Goal: Task Accomplishment & Management: Complete application form

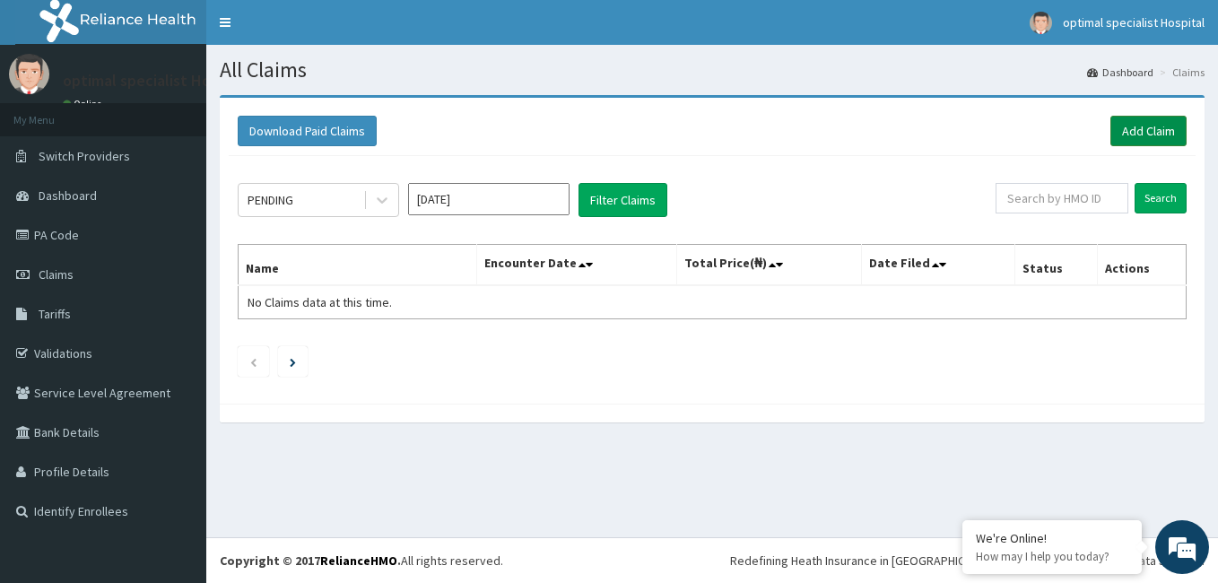
click at [1134, 128] on link "Add Claim" at bounding box center [1149, 131] width 76 height 31
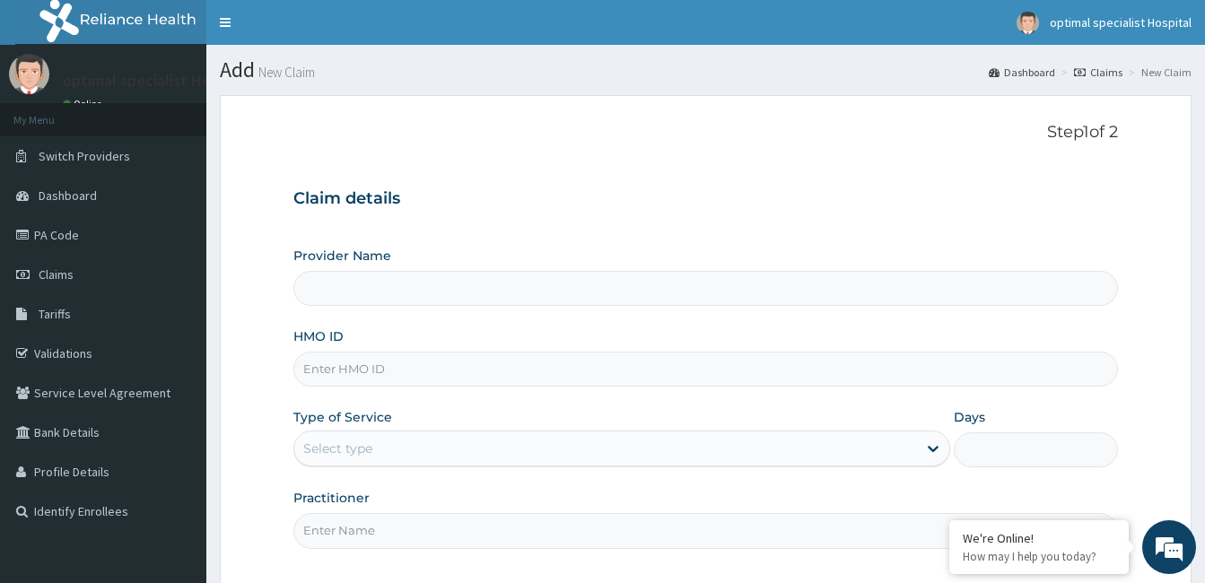
type input "Optimal Specialist Hospitals Ltd"
click at [489, 370] on input "HMO ID" at bounding box center [705, 369] width 825 height 35
type input "WAK/10035/B"
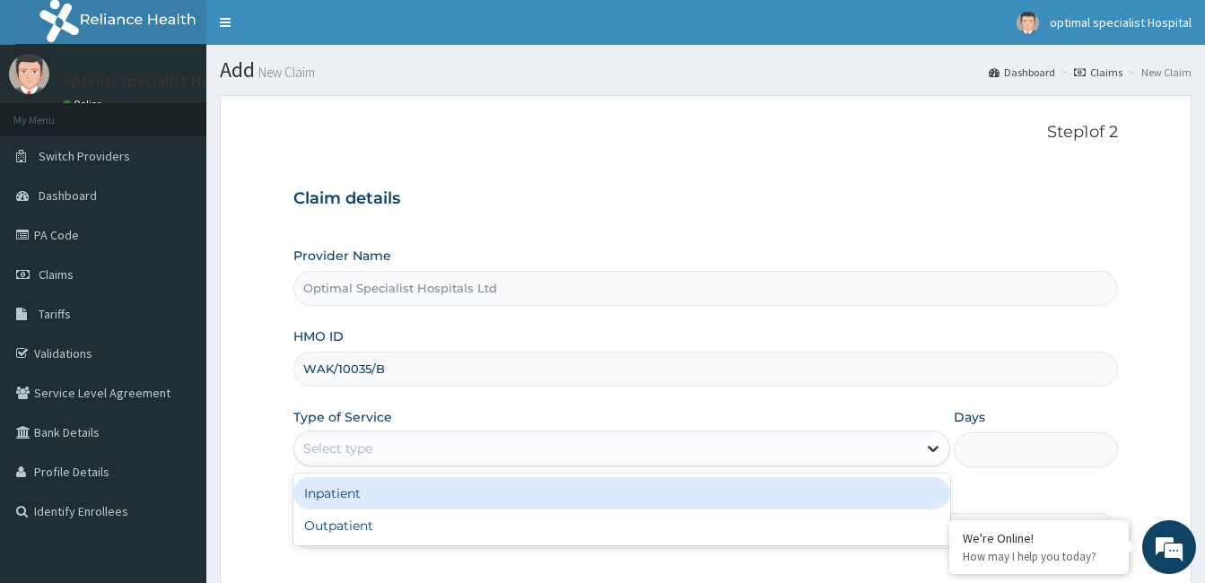
click at [934, 452] on icon at bounding box center [933, 449] width 18 height 18
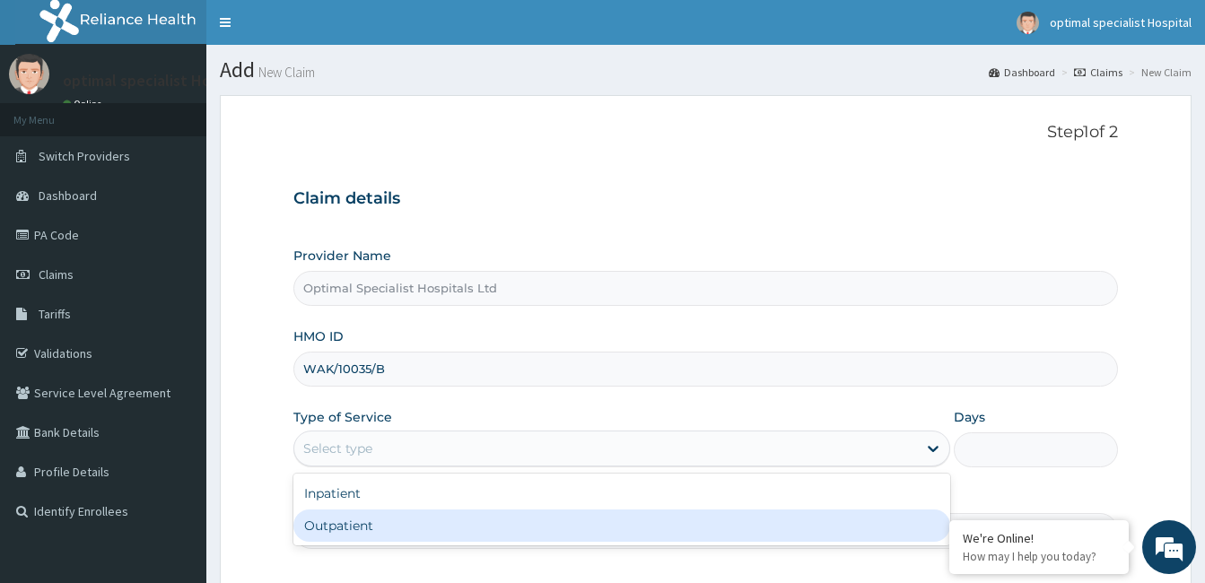
click at [772, 527] on div "Outpatient" at bounding box center [621, 526] width 657 height 32
type input "1"
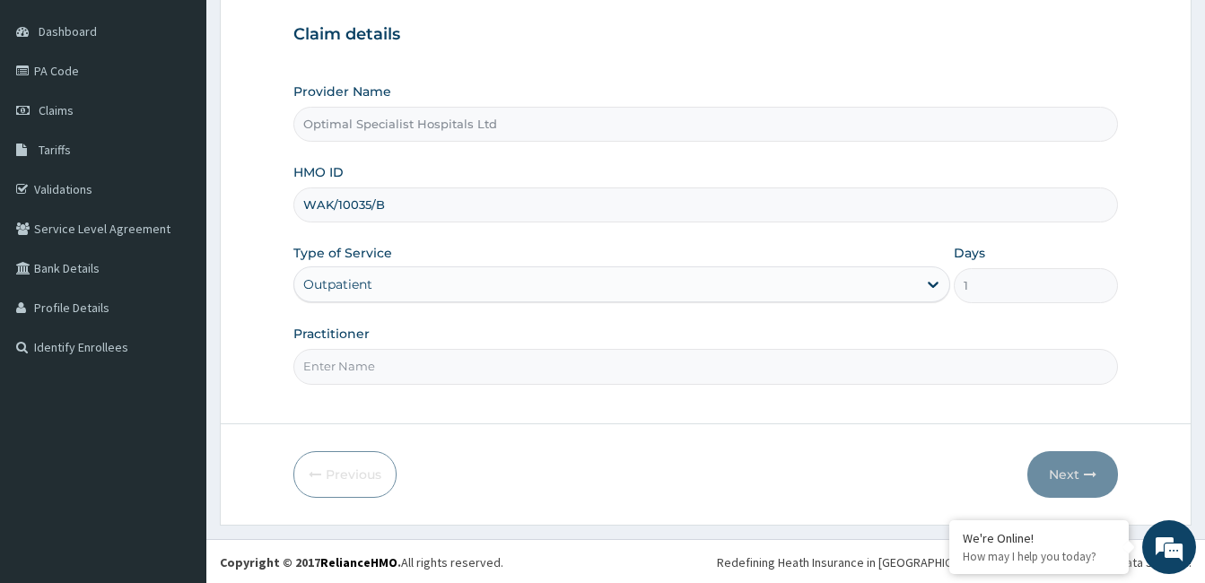
scroll to position [166, 0]
click at [727, 373] on input "Practitioner" at bounding box center [705, 364] width 825 height 35
type input "d"
type input "DR UCHA"
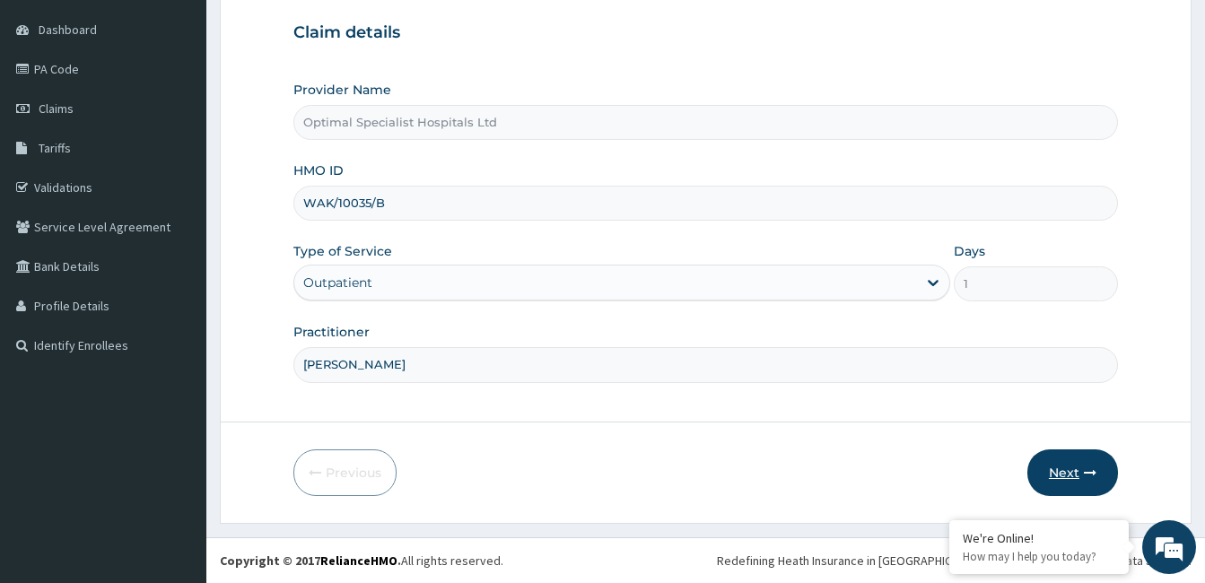
click at [1069, 476] on button "Next" at bounding box center [1072, 472] width 91 height 47
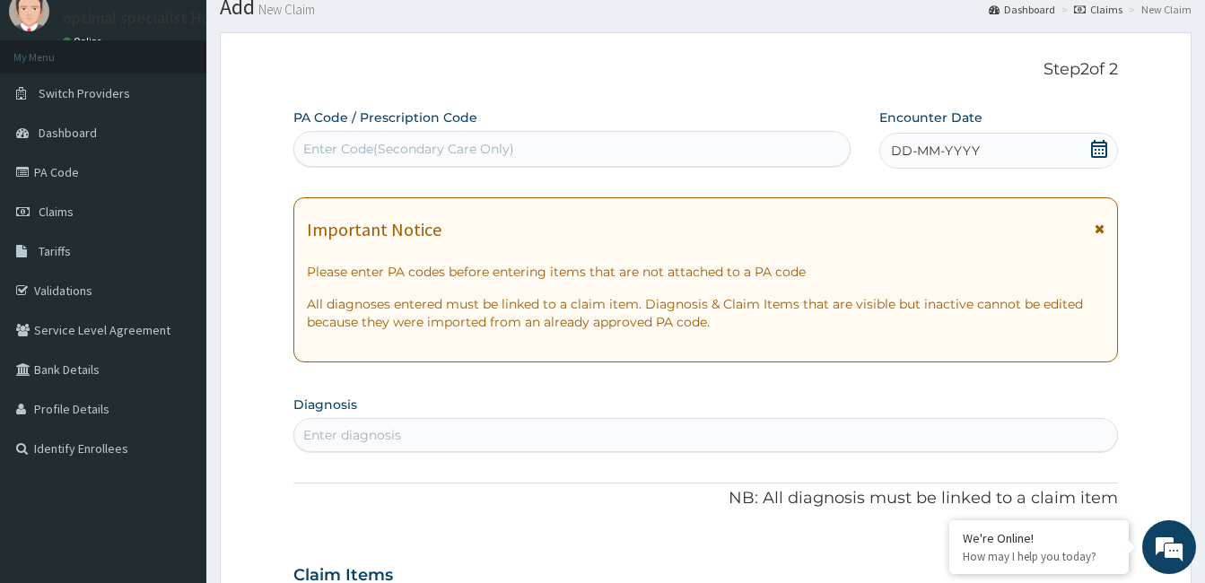
scroll to position [0, 0]
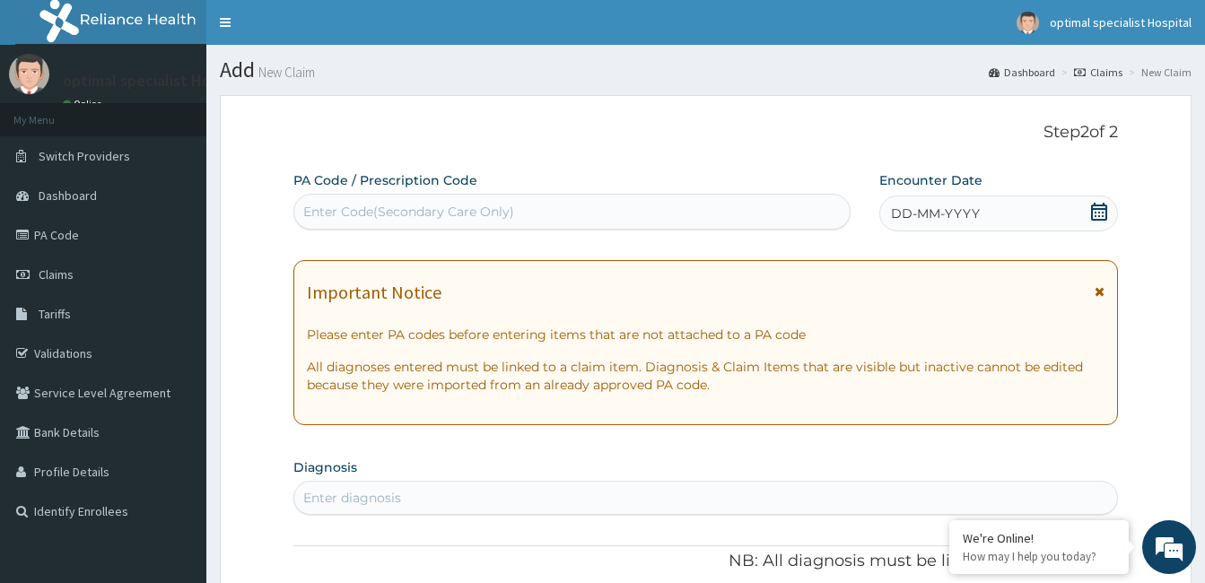
click at [543, 212] on div "Enter Code(Secondary Care Only)" at bounding box center [571, 211] width 555 height 29
paste input "PA/B18E7E"
type input "PA/B18E7E"
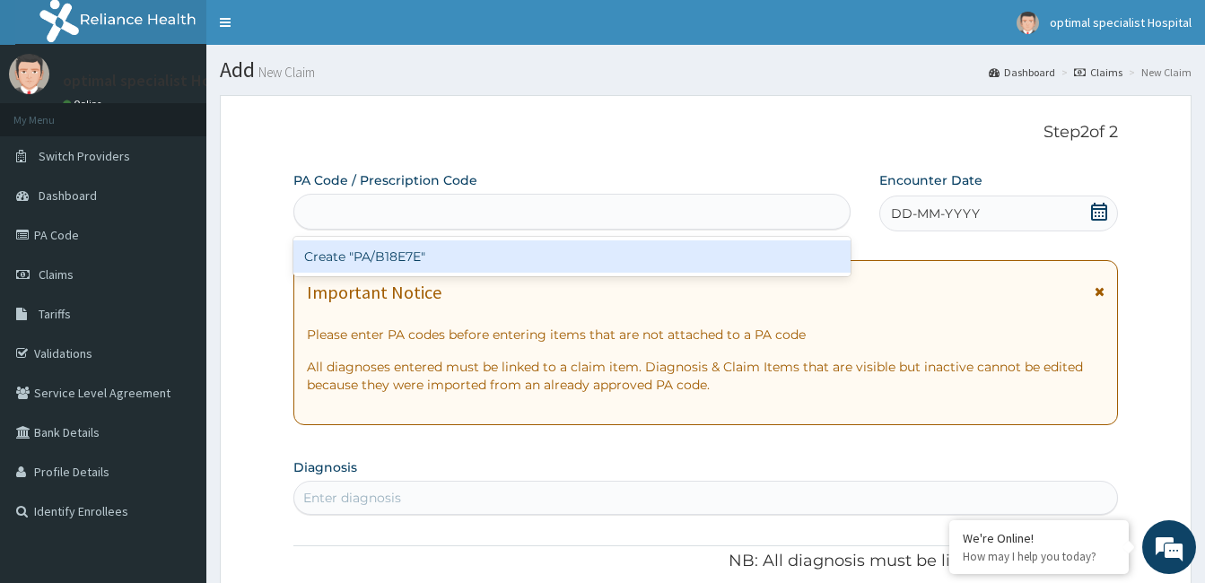
click at [546, 195] on div "PA/B18E7E" at bounding box center [571, 212] width 557 height 36
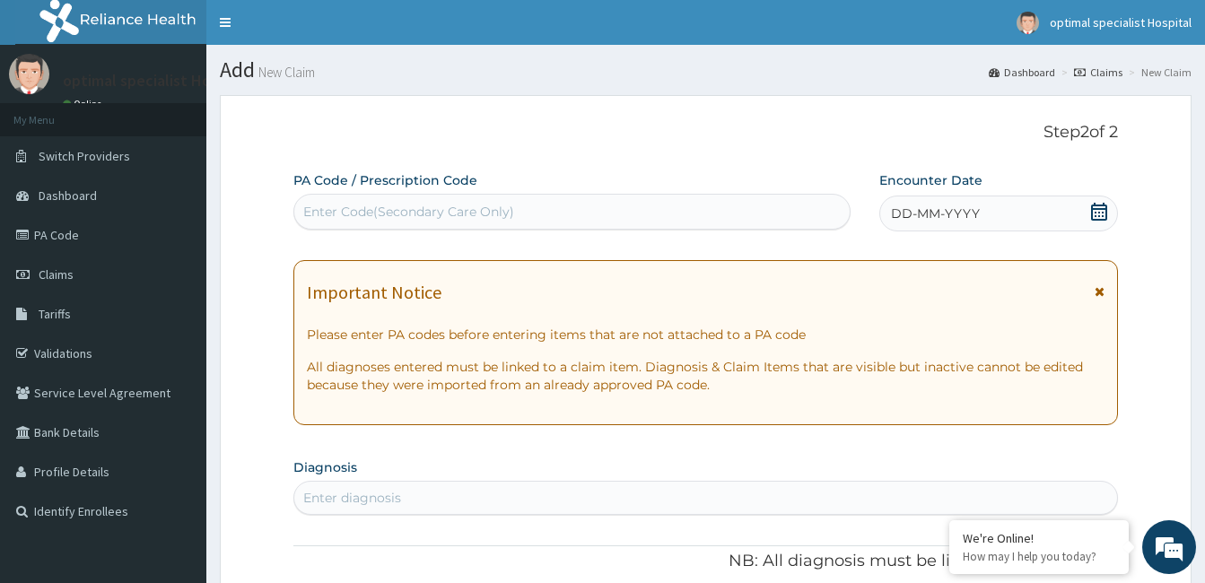
paste input "PA/B18E7E"
type input "PA/B18E7E"
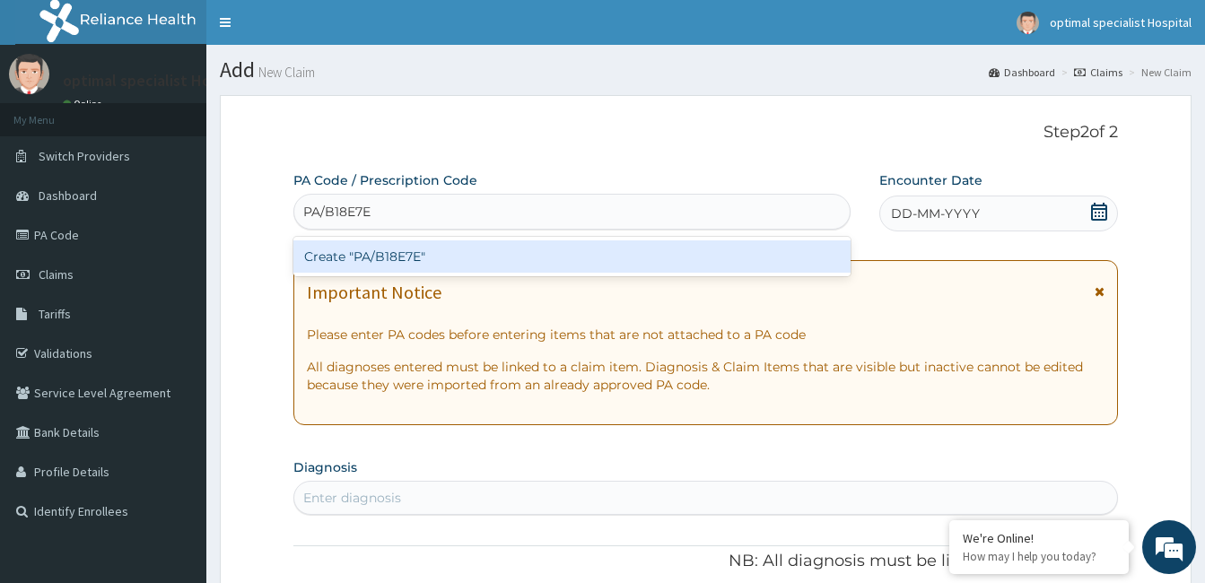
click at [414, 272] on div "Create "PA/B18E7E"" at bounding box center [571, 256] width 557 height 32
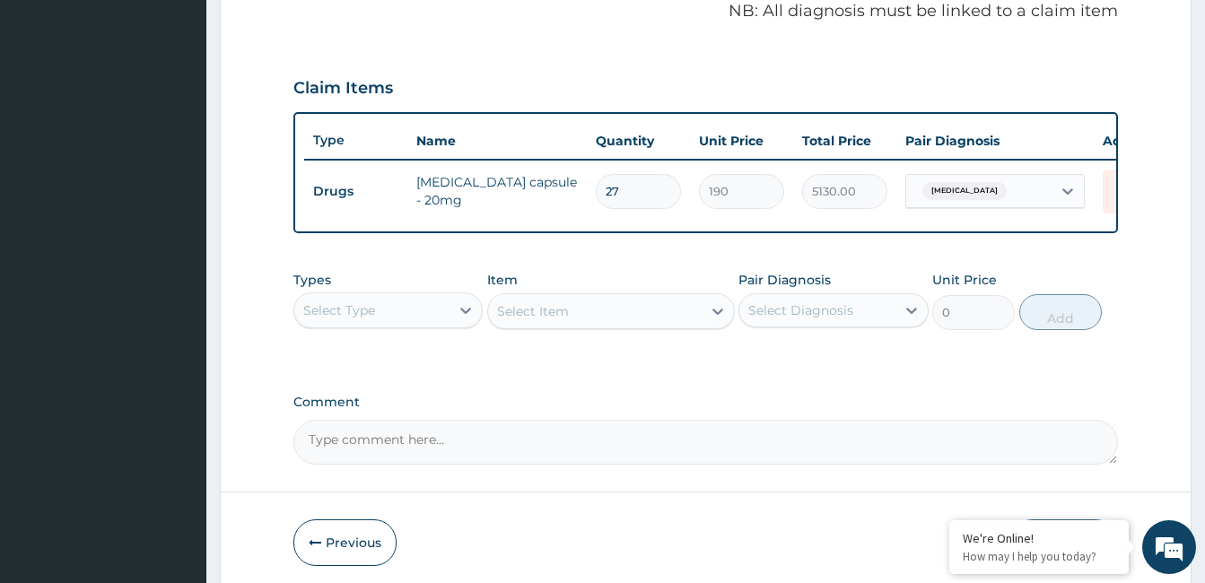
scroll to position [634, 0]
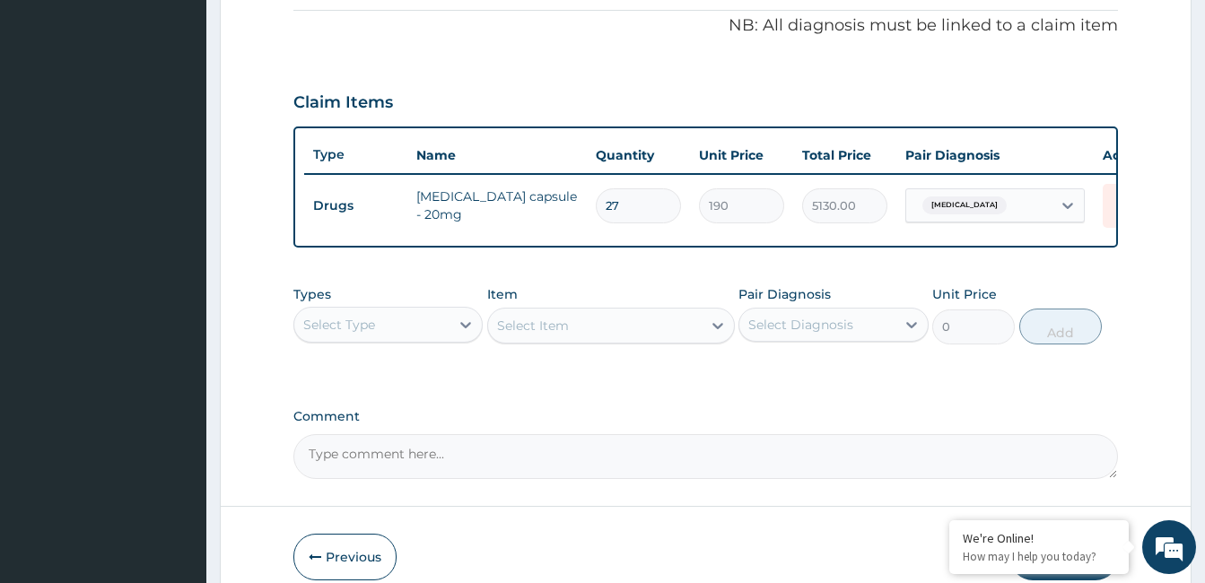
scroll to position [639, 0]
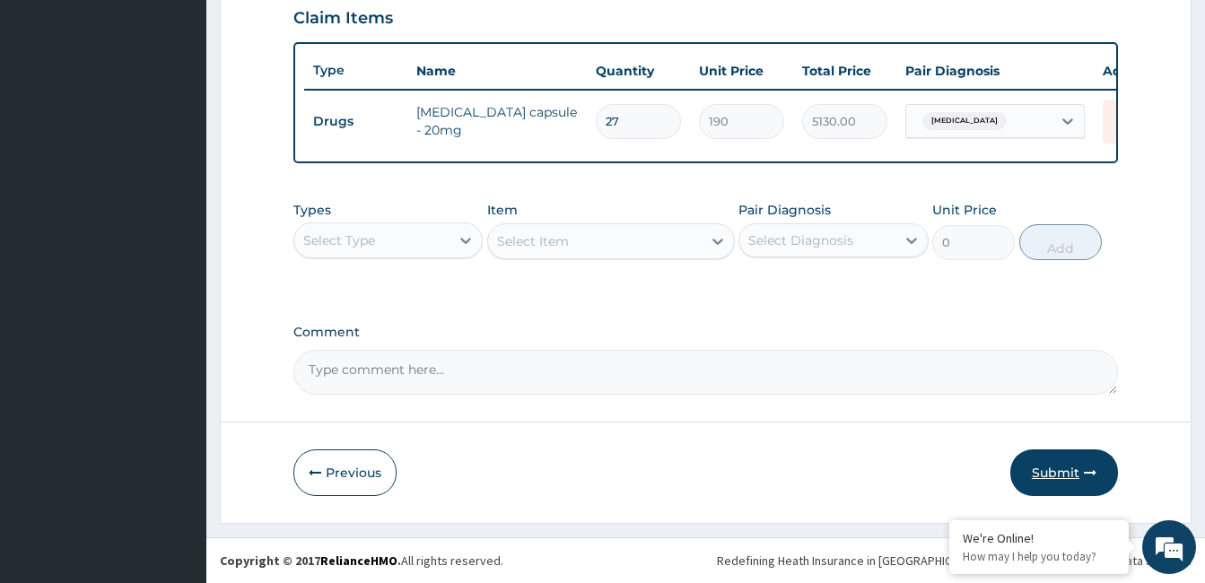
click at [1047, 471] on button "Submit" at bounding box center [1064, 472] width 108 height 47
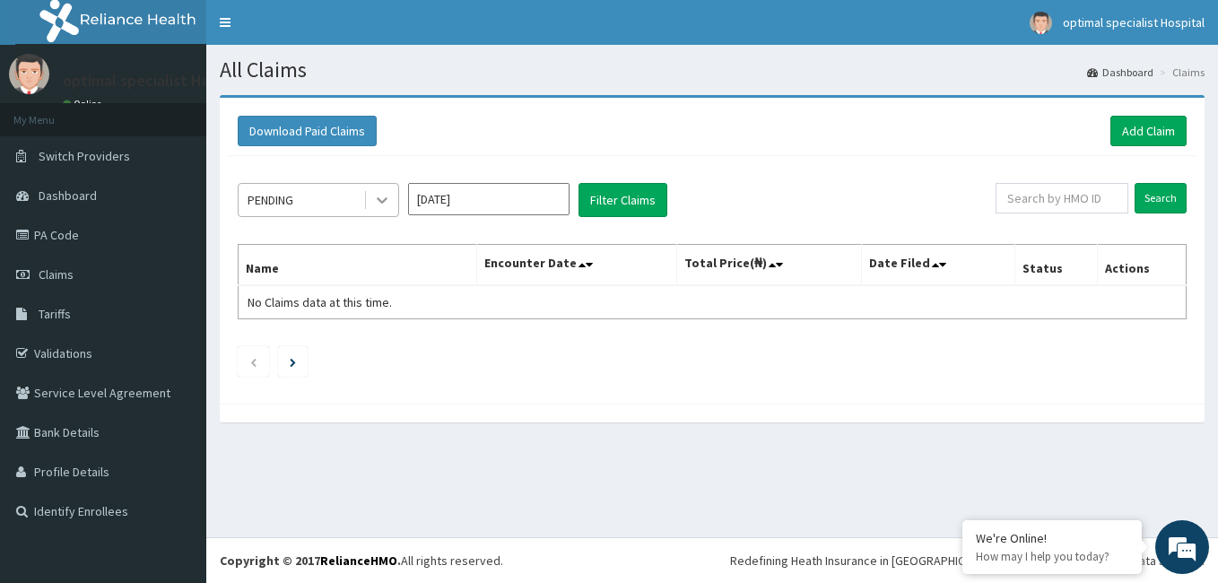
click at [381, 197] on icon at bounding box center [382, 200] width 18 height 18
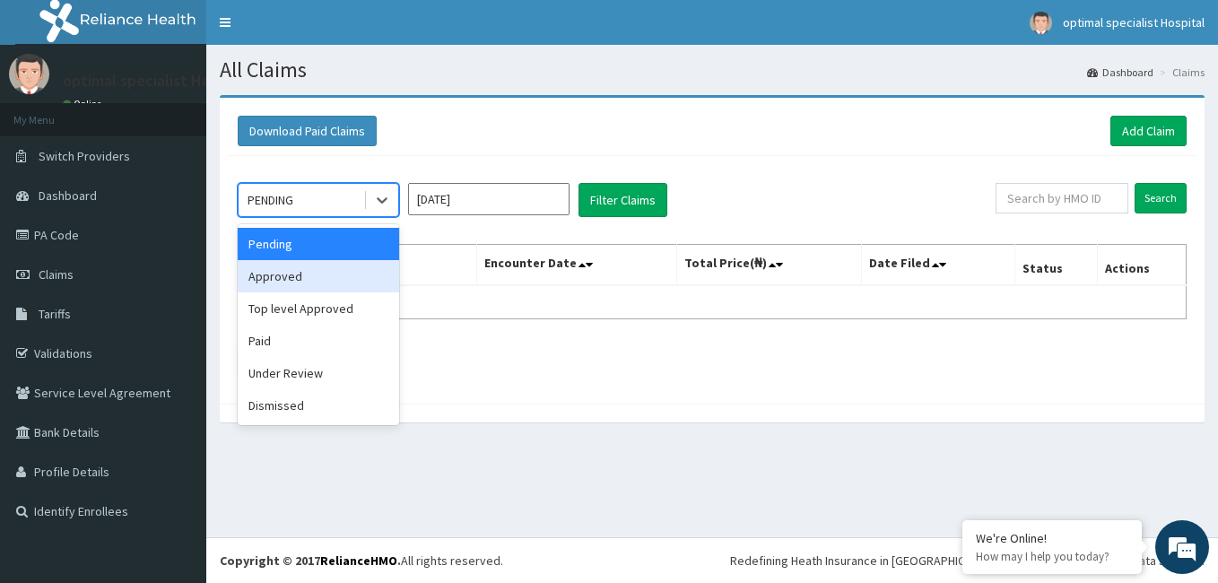
click at [340, 271] on div "Approved" at bounding box center [318, 276] width 161 height 32
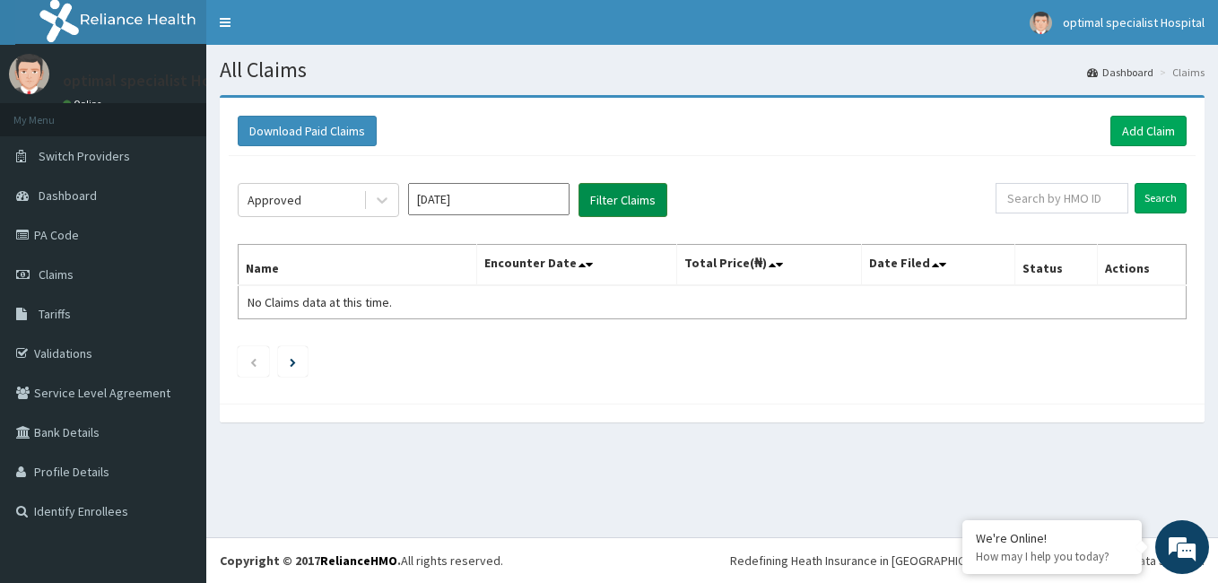
click at [651, 196] on button "Filter Claims" at bounding box center [623, 200] width 89 height 34
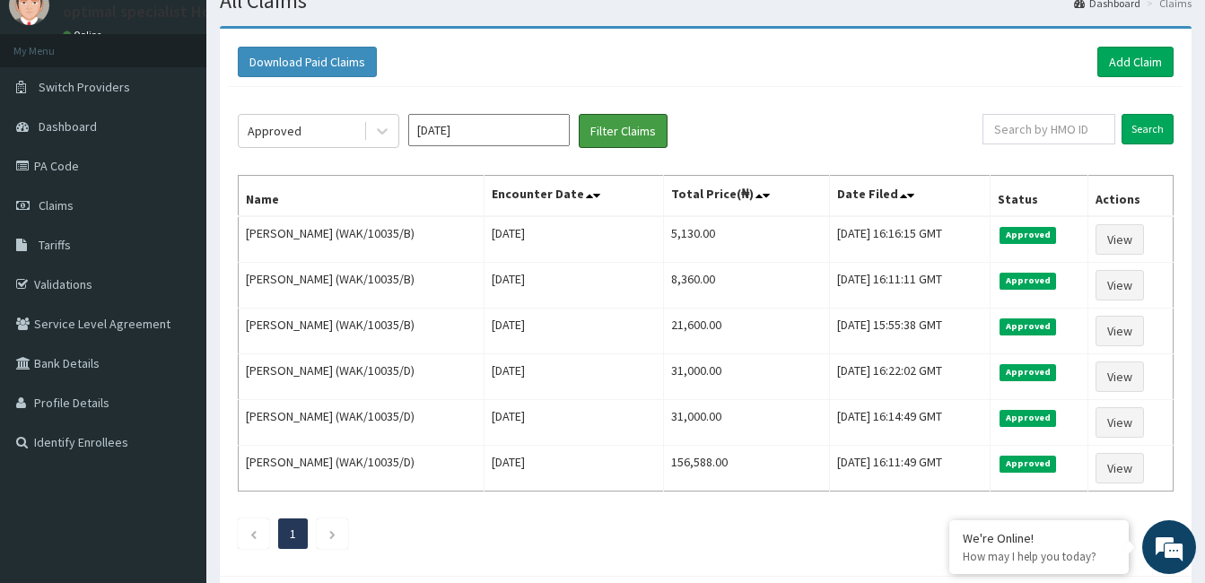
scroll to position [68, 0]
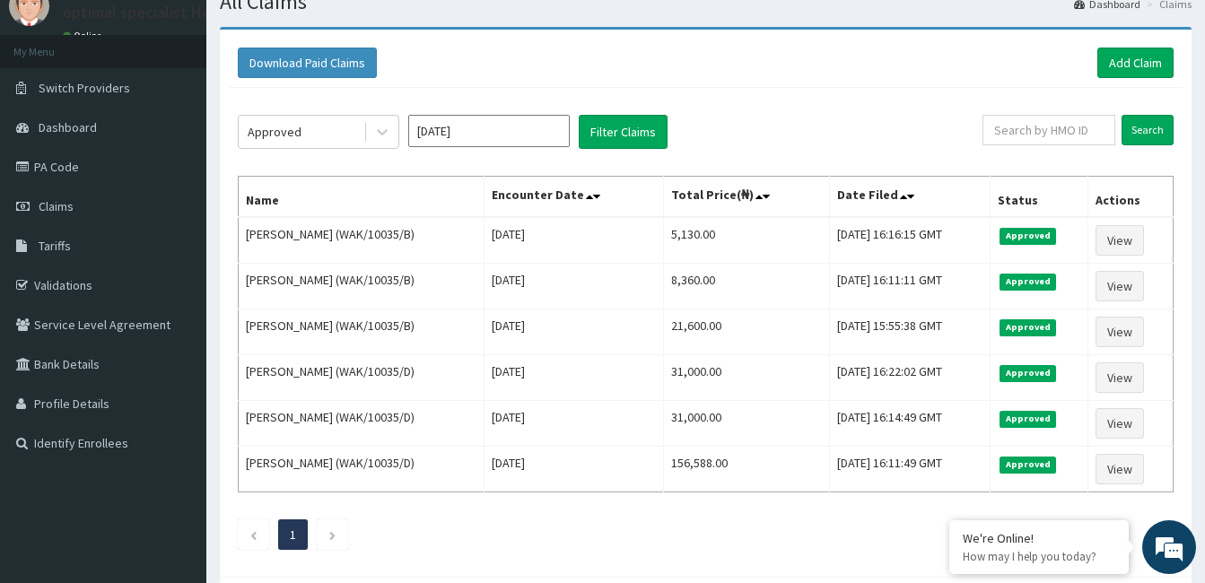
click at [663, 210] on th "Total Price(₦)" at bounding box center [746, 197] width 167 height 41
